Goal: Navigation & Orientation: Understand site structure

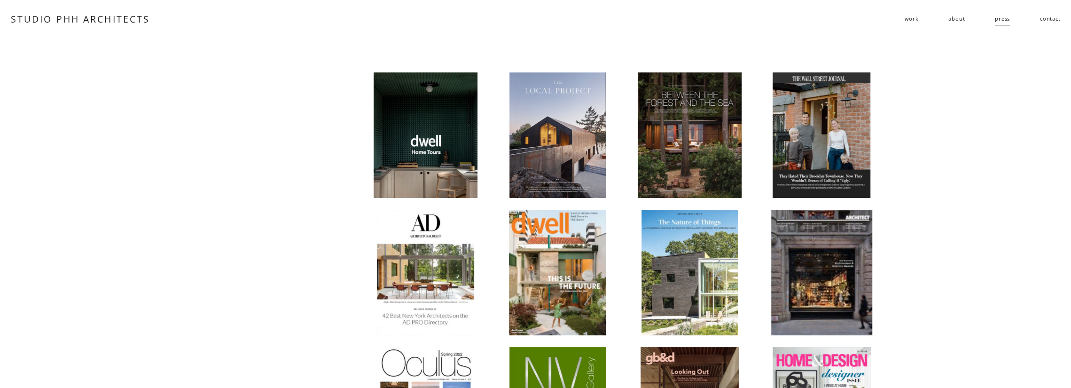
click at [62, 15] on link "STUDIO PHH ARCHITECTS" at bounding box center [80, 19] width 139 height 13
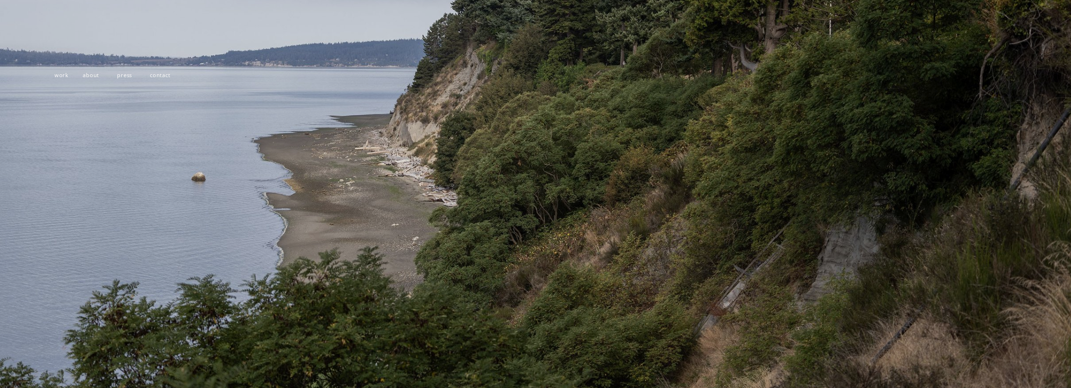
scroll to position [33, 0]
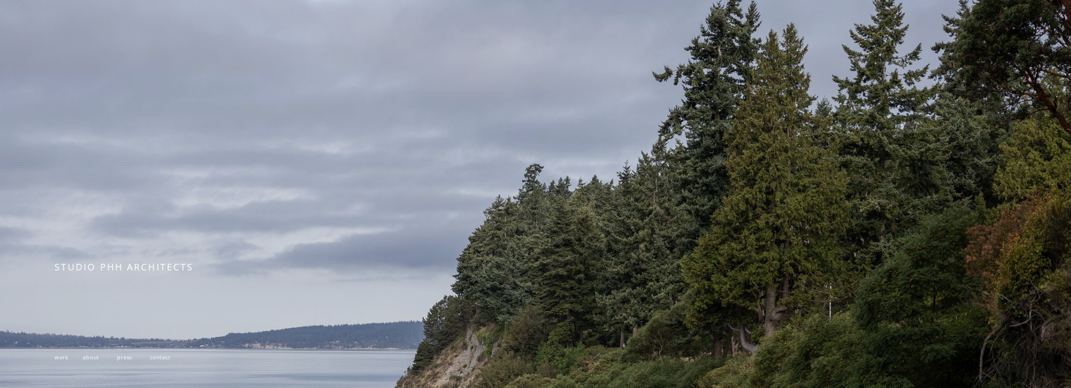
drag, startPoint x: 61, startPoint y: 361, endPoint x: 80, endPoint y: 352, distance: 21.9
click at [61, 360] on span "work" at bounding box center [61, 356] width 14 height 7
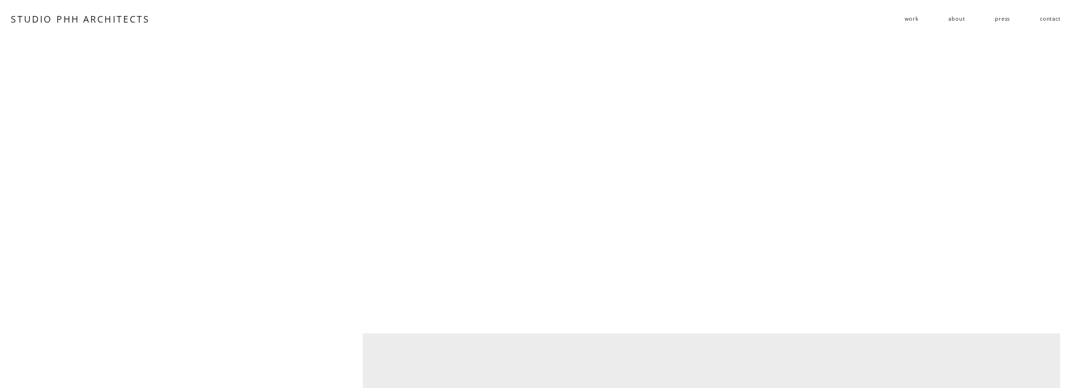
scroll to position [2913, 0]
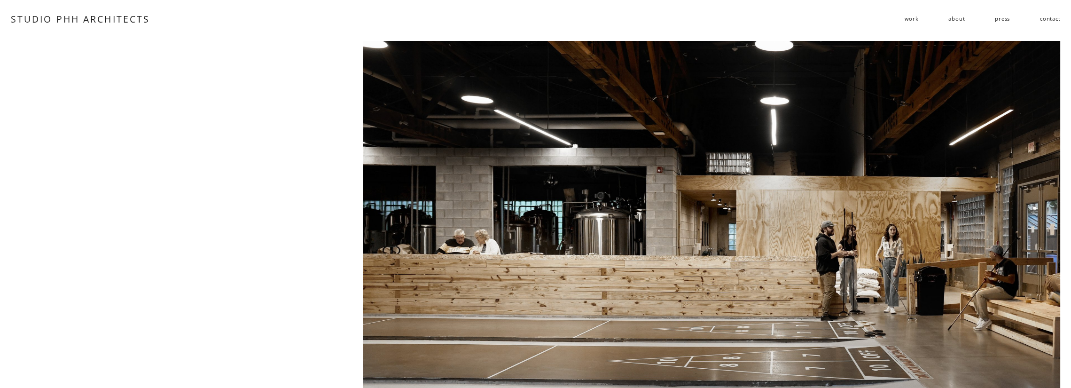
click at [955, 20] on link "about" at bounding box center [956, 19] width 16 height 14
